Goal: Transaction & Acquisition: Subscribe to service/newsletter

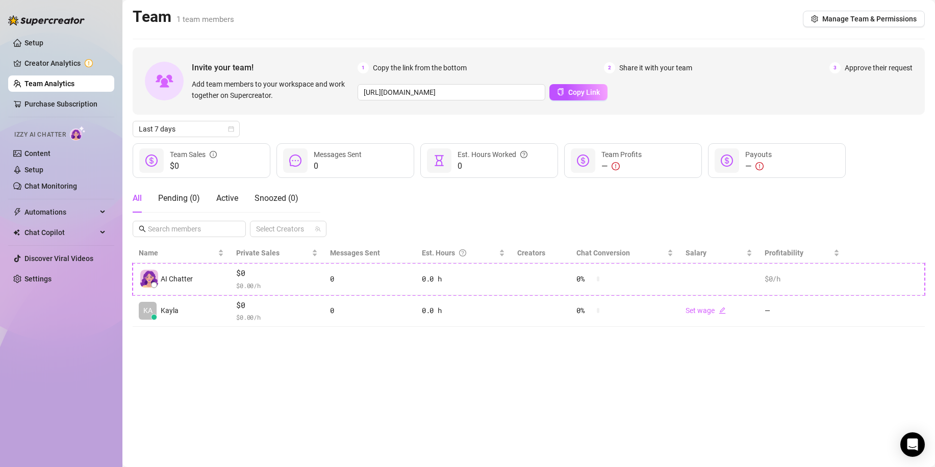
click at [661, 418] on main "Team 1 team members Manage Team & Permissions Invite your team! Add team member…" at bounding box center [528, 233] width 813 height 467
click at [29, 47] on link "Setup" at bounding box center [33, 43] width 19 height 8
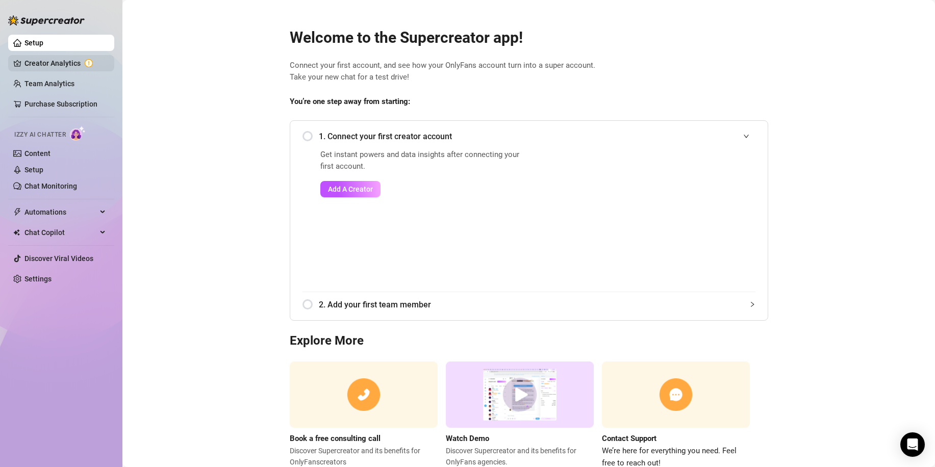
click at [47, 64] on link "Creator Analytics" at bounding box center [65, 63] width 82 height 16
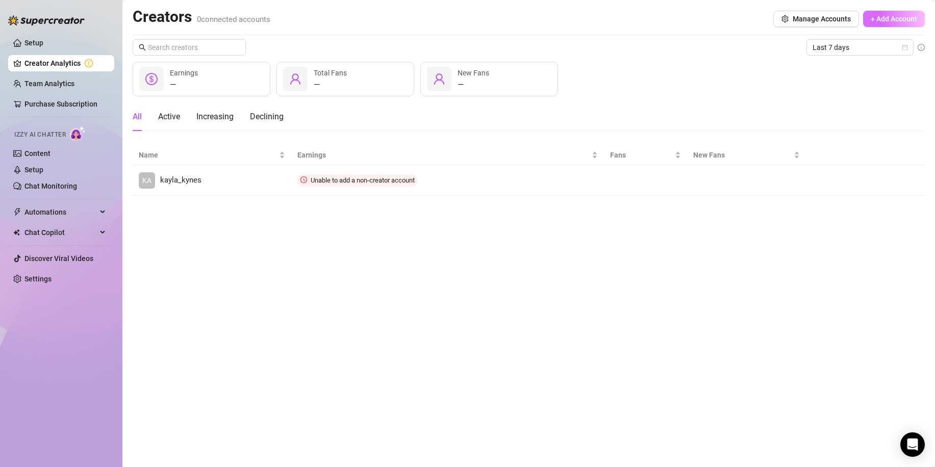
click at [879, 17] on span "+ Add Account" at bounding box center [894, 19] width 46 height 8
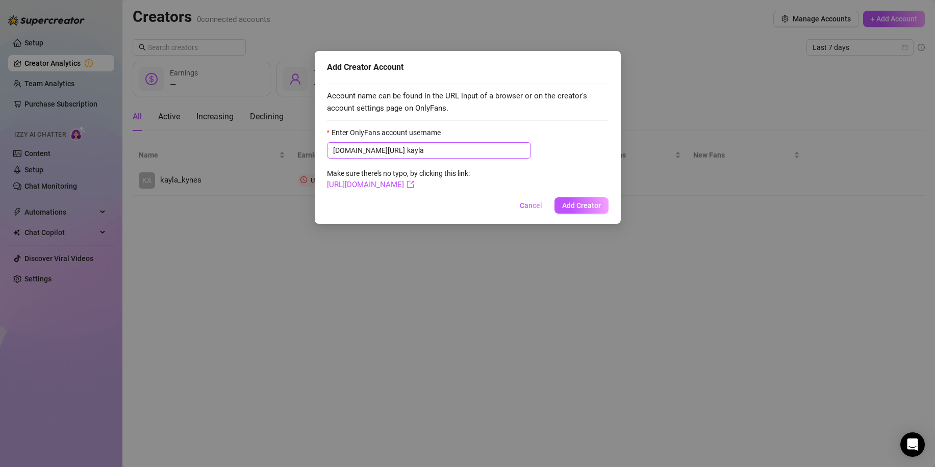
click at [419, 143] on span "onlyfans.com/ kayla" at bounding box center [429, 150] width 204 height 16
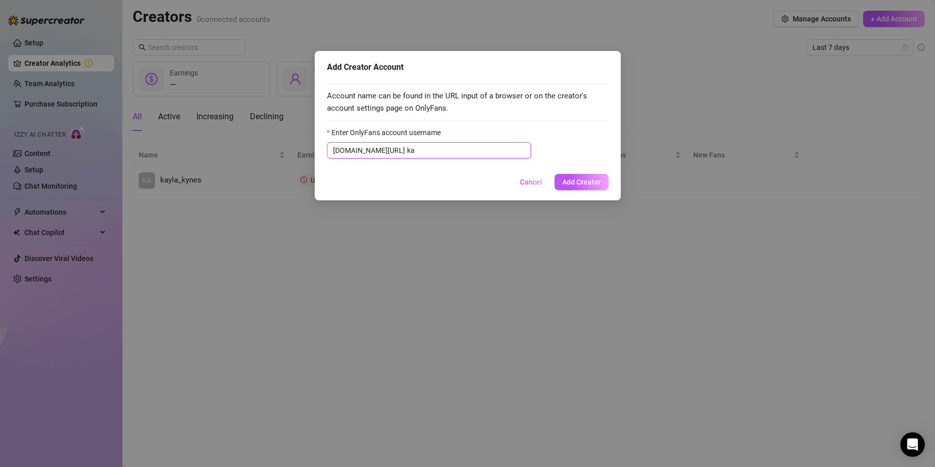
type input "k"
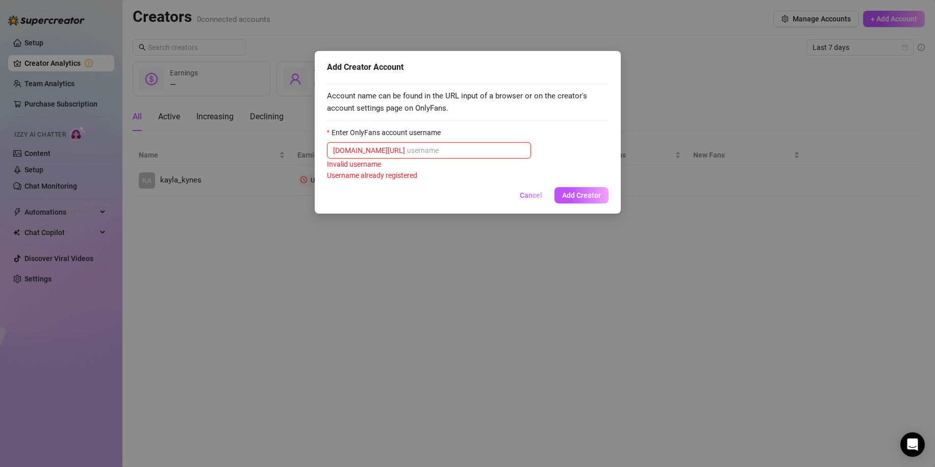
paste input "kayla_kynes"
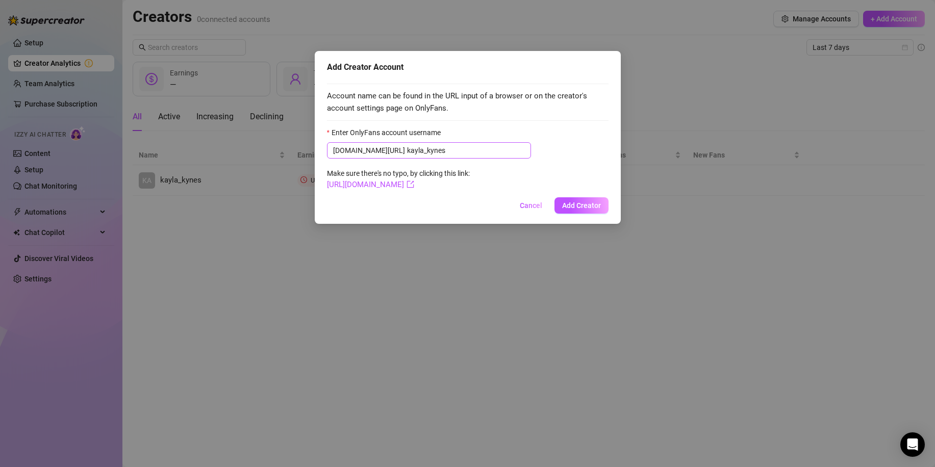
click at [379, 152] on span "onlyfans.com/ kayla_kynes" at bounding box center [429, 150] width 204 height 16
click at [407, 153] on input "kayla_kynes" at bounding box center [466, 150] width 118 height 11
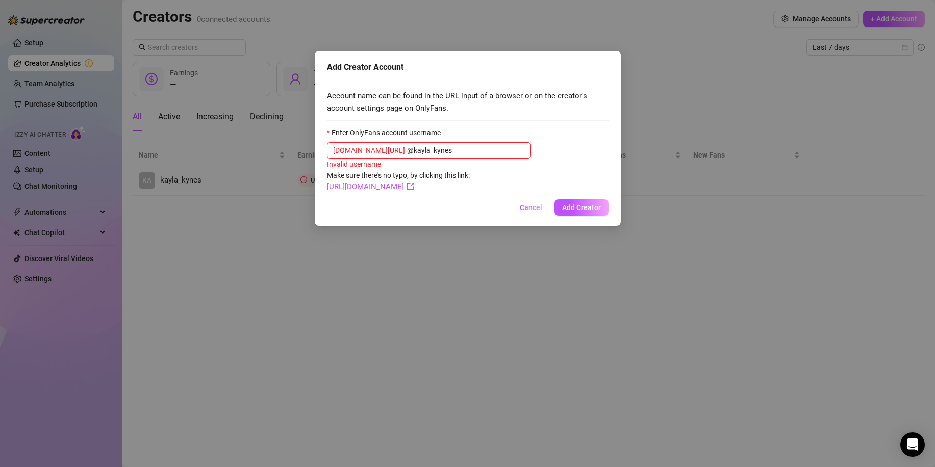
type input "kayla_kynes"
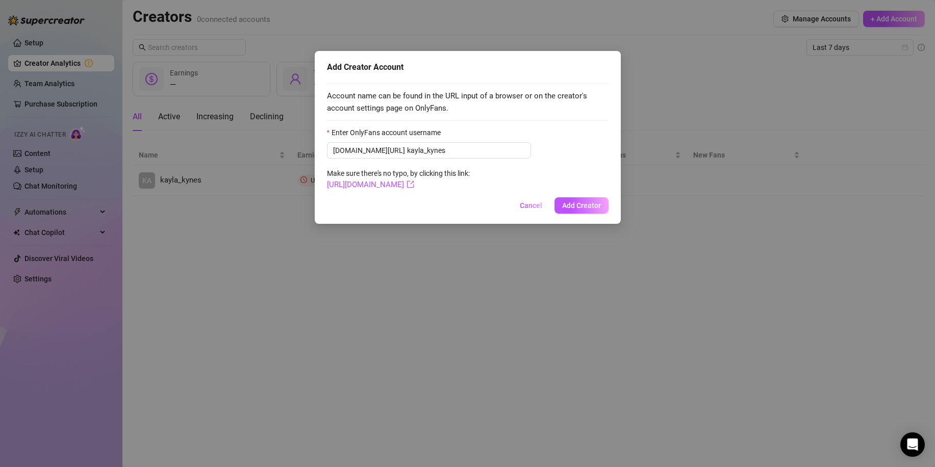
click at [396, 179] on form "Enter OnlyFans account username onlyfans.com/ kayla_kynes Make sure there's no …" at bounding box center [468, 159] width 282 height 64
click at [396, 181] on link "https://onlyfans.com/kayla_kynes" at bounding box center [370, 184] width 87 height 9
click at [576, 207] on span "Add Creator" at bounding box center [581, 206] width 39 height 8
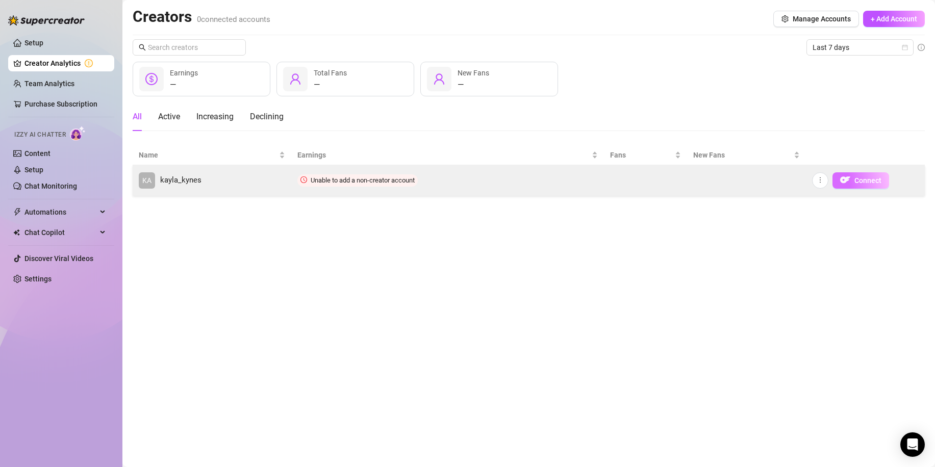
click at [854, 182] on button "Connect" at bounding box center [861, 180] width 57 height 16
click at [850, 185] on img "button" at bounding box center [845, 180] width 10 height 10
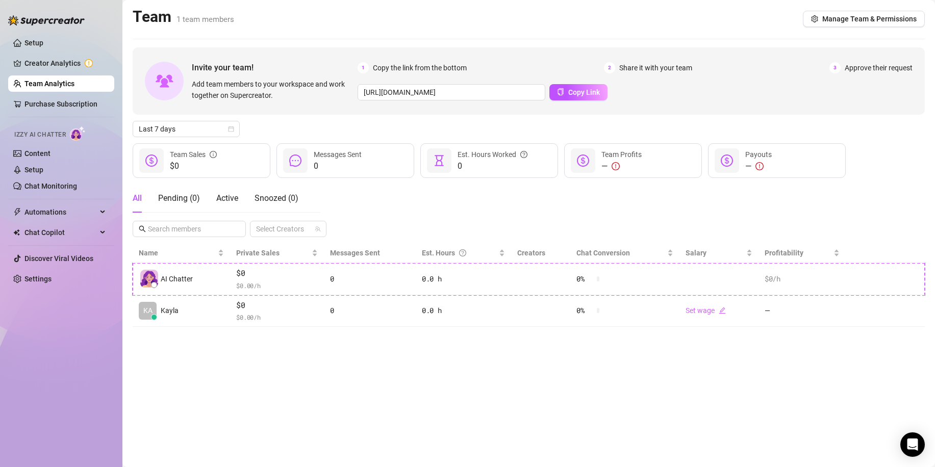
click at [157, 163] on div at bounding box center [151, 160] width 24 height 24
click at [156, 163] on icon "dollar-circle" at bounding box center [151, 161] width 12 height 12
click at [563, 98] on button "Copy Link" at bounding box center [578, 92] width 58 height 16
click at [833, 22] on span "Manage Team & Permissions" at bounding box center [869, 19] width 94 height 8
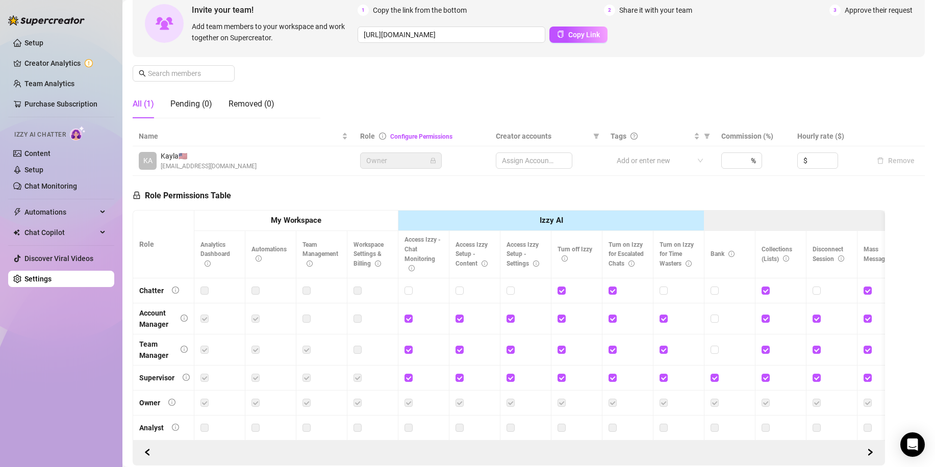
scroll to position [152, 0]
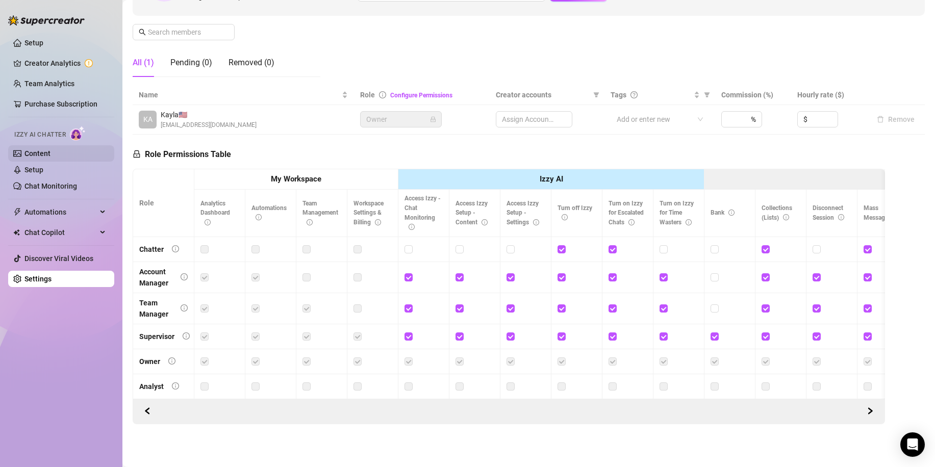
click at [51, 151] on link "Content" at bounding box center [37, 153] width 26 height 8
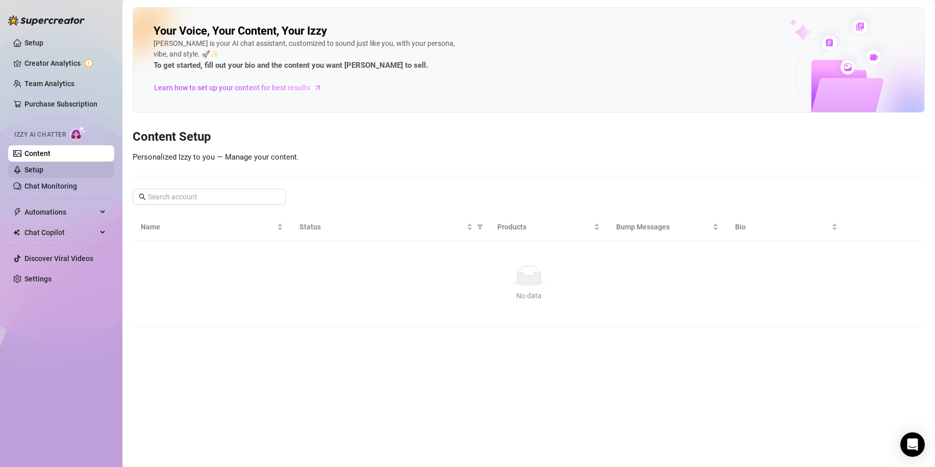
click at [26, 173] on link "Setup" at bounding box center [33, 170] width 19 height 8
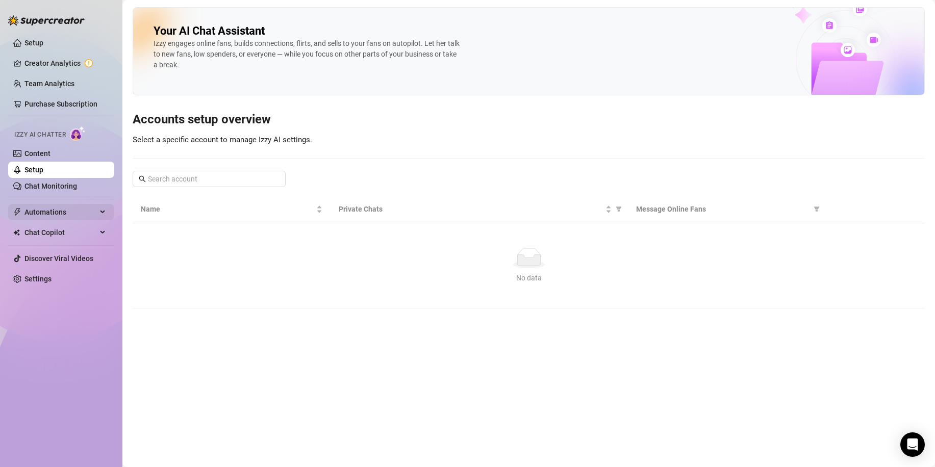
click at [61, 211] on span "Automations" at bounding box center [60, 212] width 72 height 16
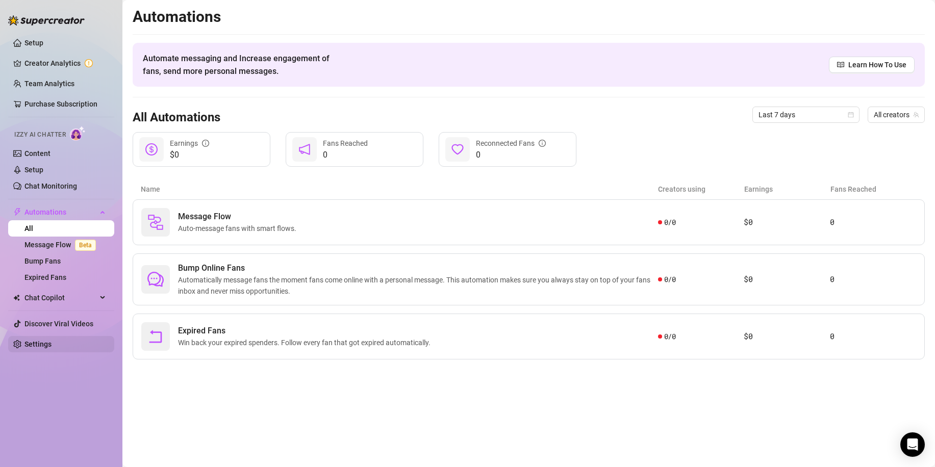
click at [52, 343] on link "Settings" at bounding box center [37, 344] width 27 height 8
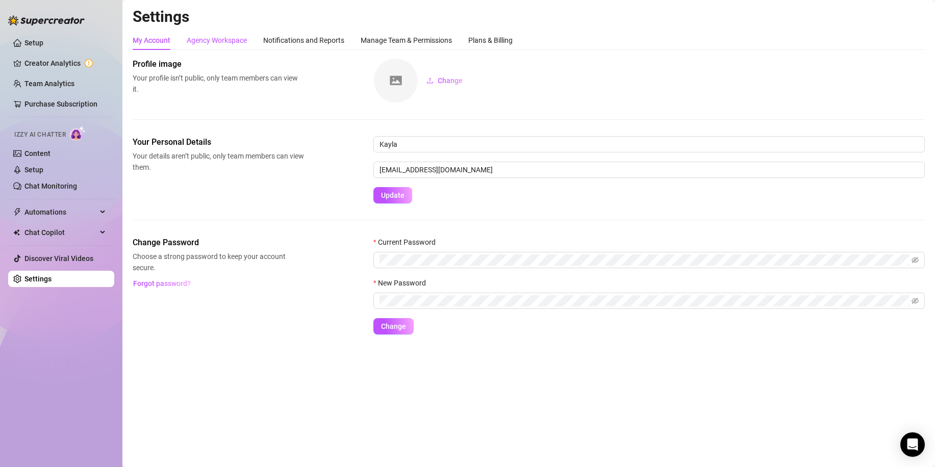
click at [222, 42] on div "Agency Workspace" at bounding box center [217, 40] width 60 height 11
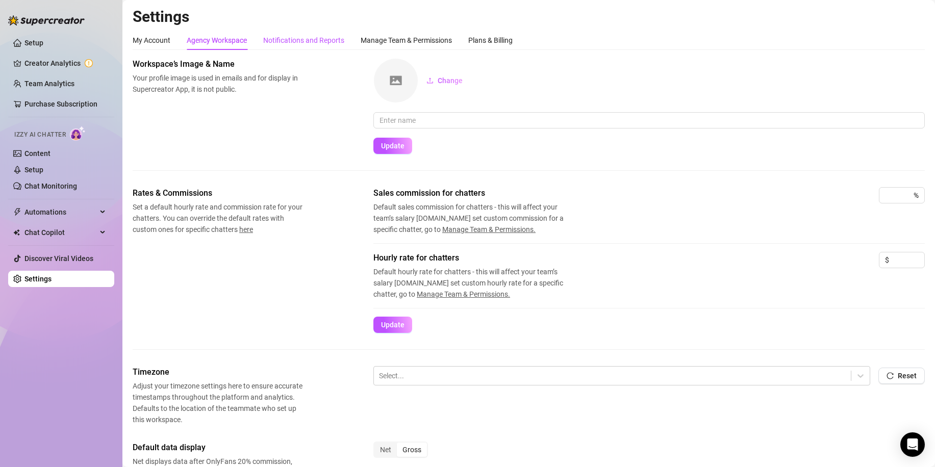
click at [299, 38] on div "Notifications and Reports" at bounding box center [303, 40] width 81 height 11
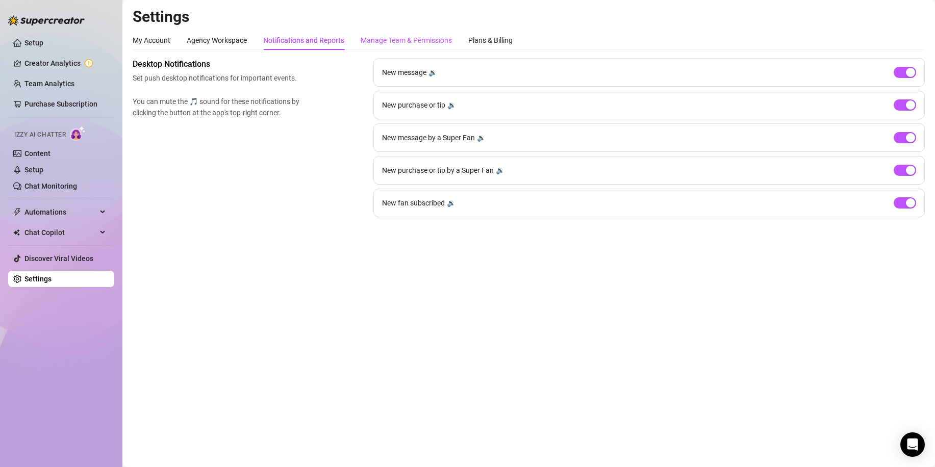
click at [381, 40] on div "Manage Team & Permissions" at bounding box center [406, 40] width 91 height 11
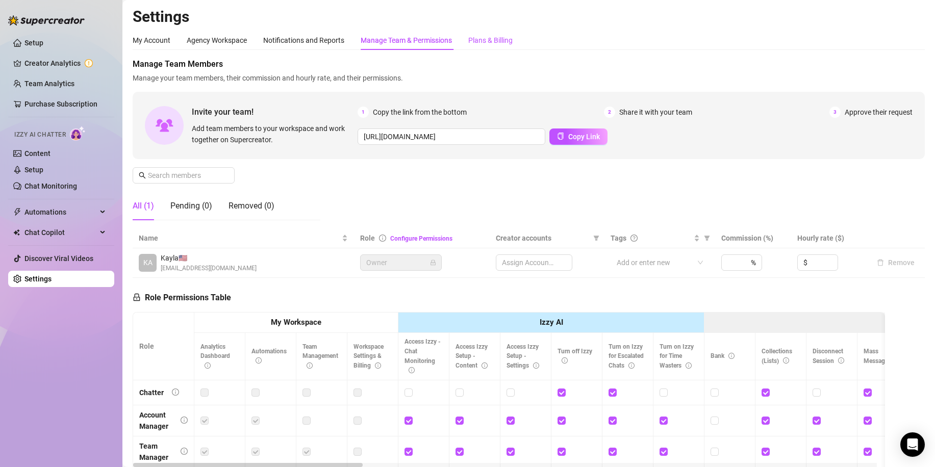
click at [481, 42] on div "Plans & Billing" at bounding box center [490, 40] width 44 height 11
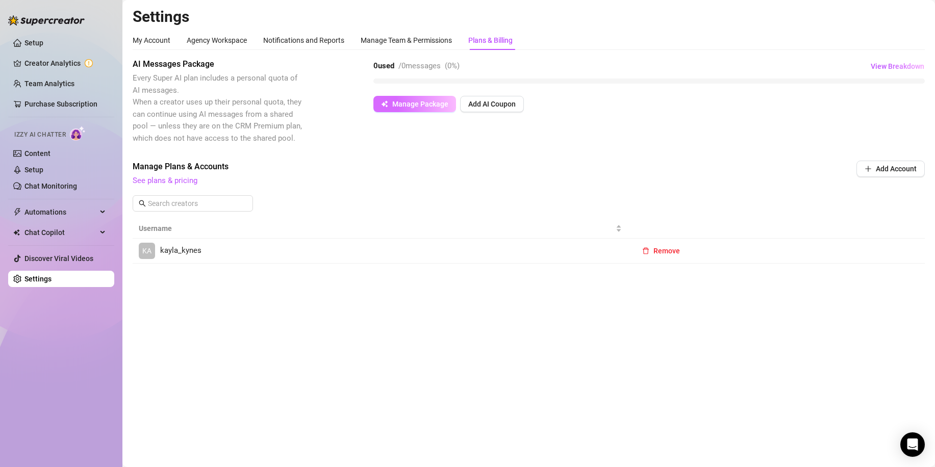
click at [431, 106] on span "Manage Package" at bounding box center [420, 104] width 56 height 8
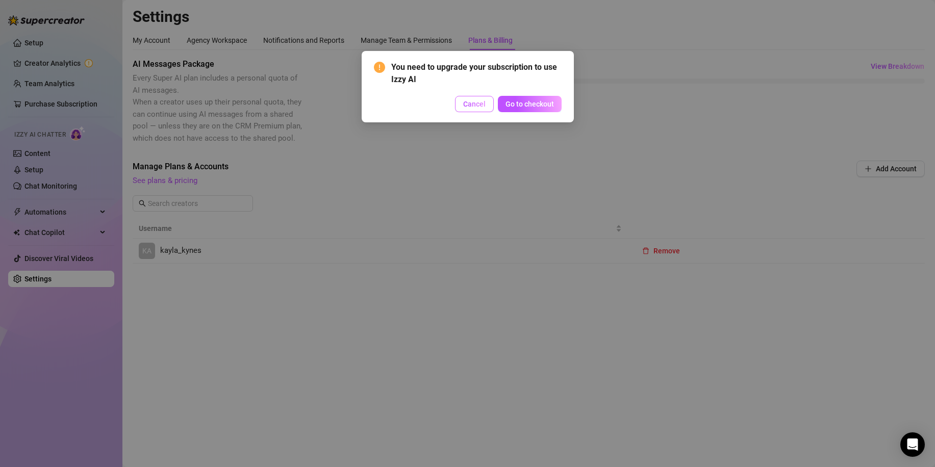
click at [464, 106] on span "Cancel" at bounding box center [474, 104] width 22 height 8
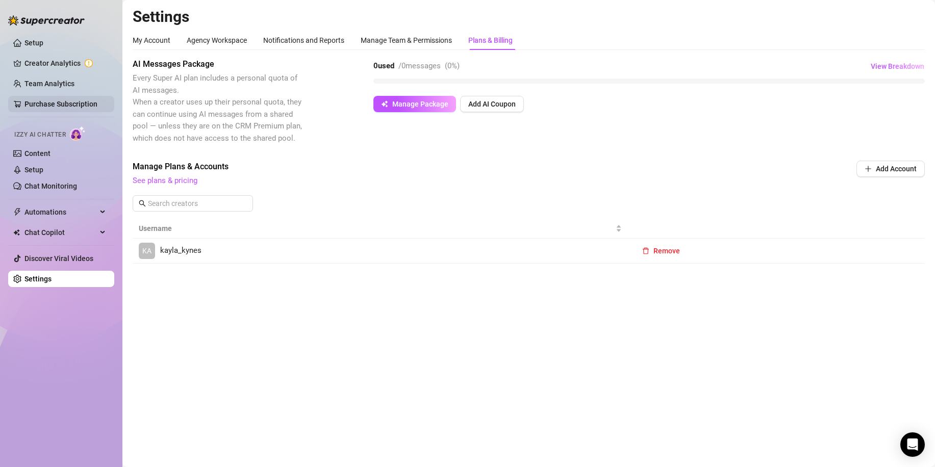
click at [69, 102] on link "Purchase Subscription" at bounding box center [60, 104] width 73 height 8
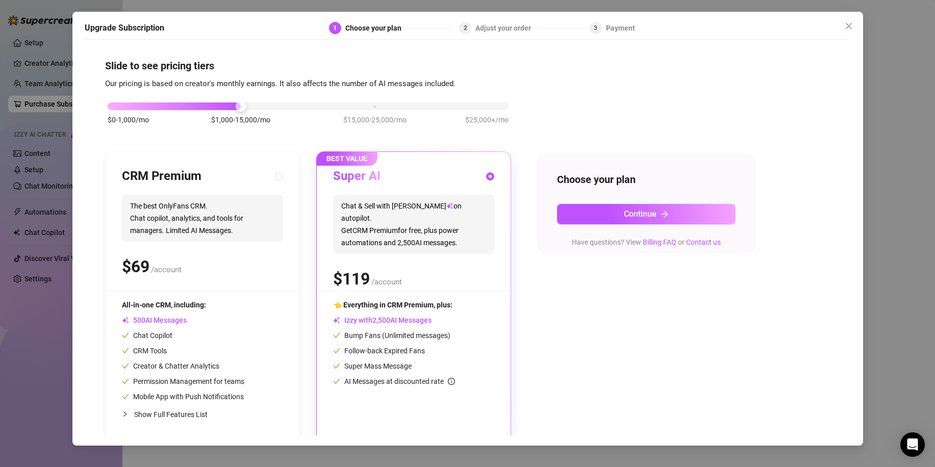
scroll to position [8, 0]
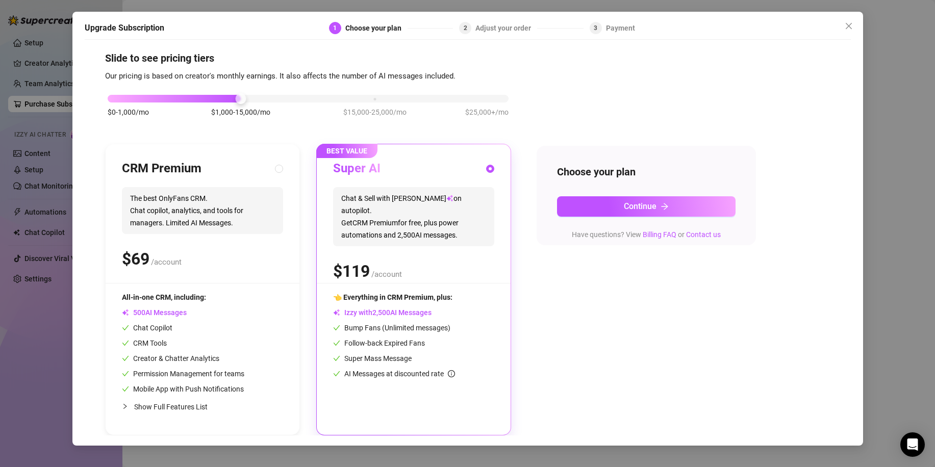
click at [127, 409] on icon "collapsed" at bounding box center [125, 407] width 6 height 6
radio input "true"
radio input "false"
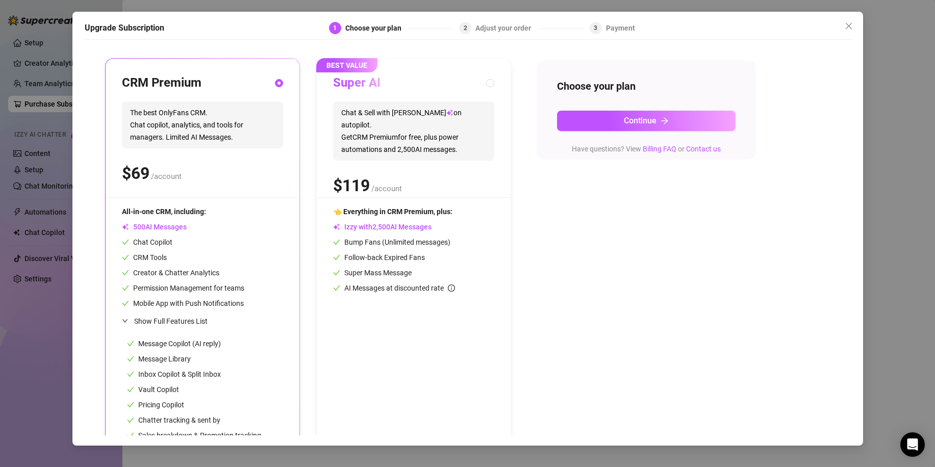
scroll to position [0, 0]
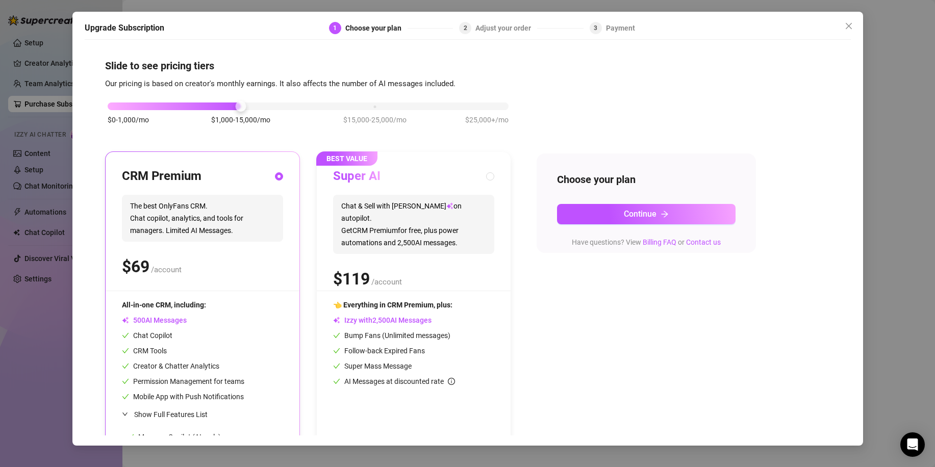
click at [892, 42] on div "Upgrade Subscription 1 Choose your plan 2 Adjust your order 3 Payment Slide to …" at bounding box center [467, 233] width 935 height 467
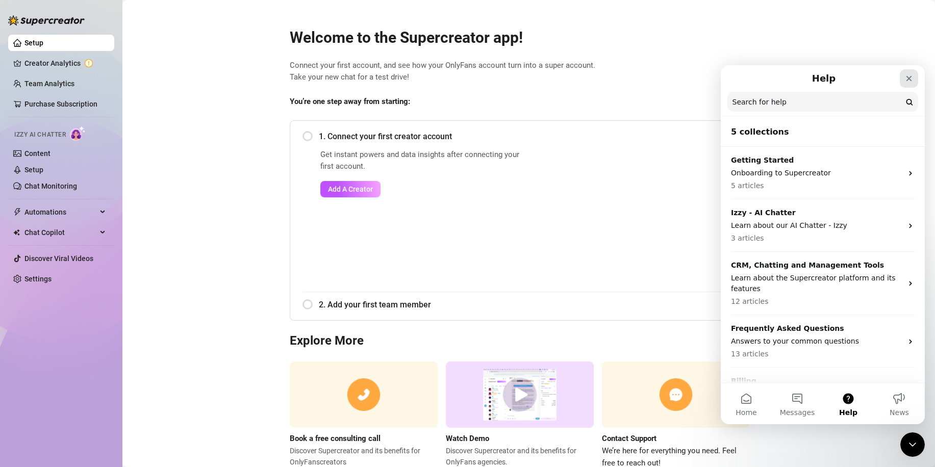
click at [910, 78] on icon "Close" at bounding box center [910, 79] width 6 height 6
